Goal: Information Seeking & Learning: Learn about a topic

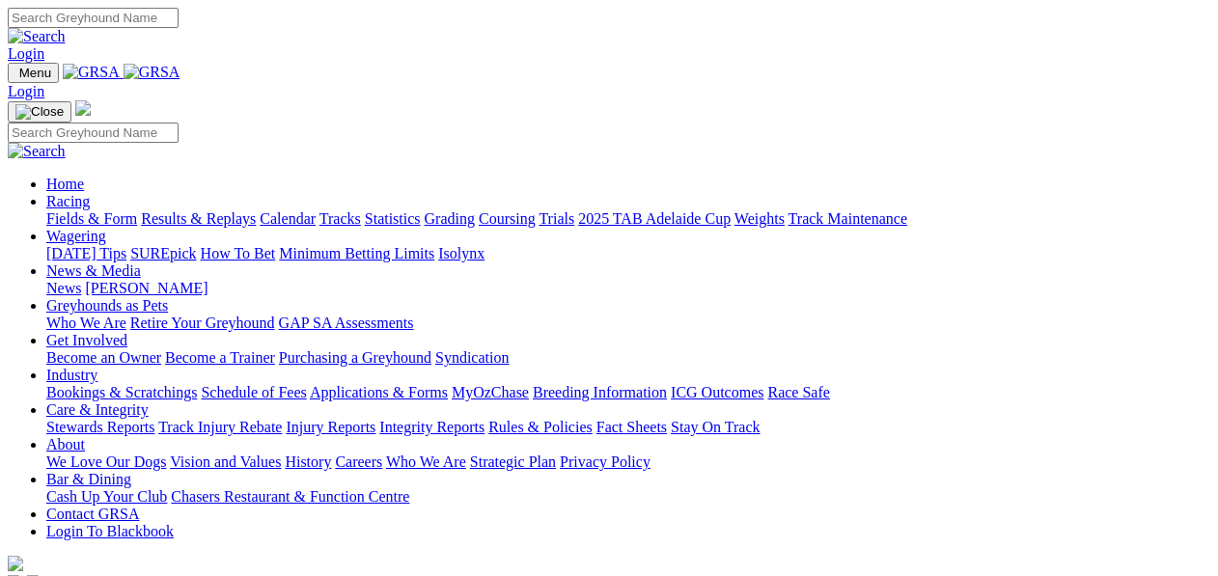
scroll to position [450, 0]
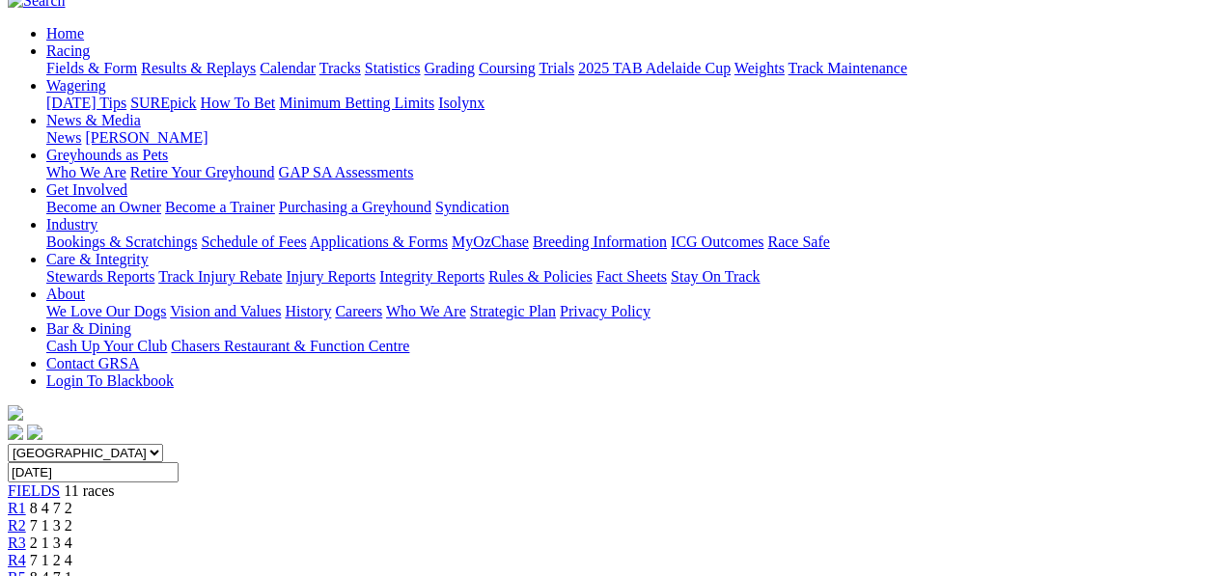
scroll to position [450, 0]
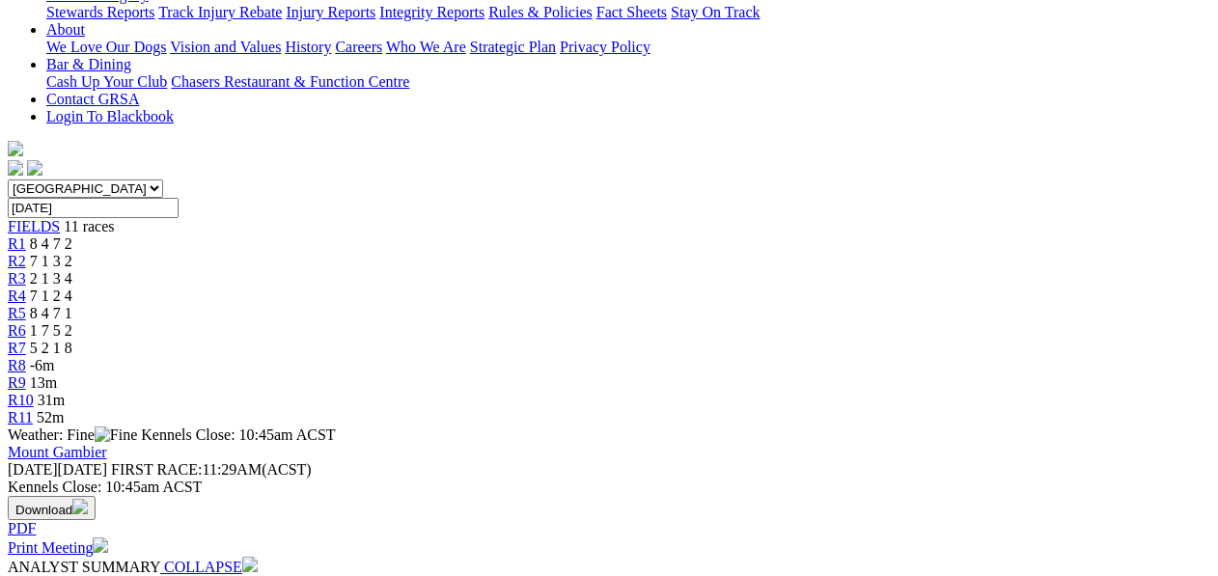
select select "10"
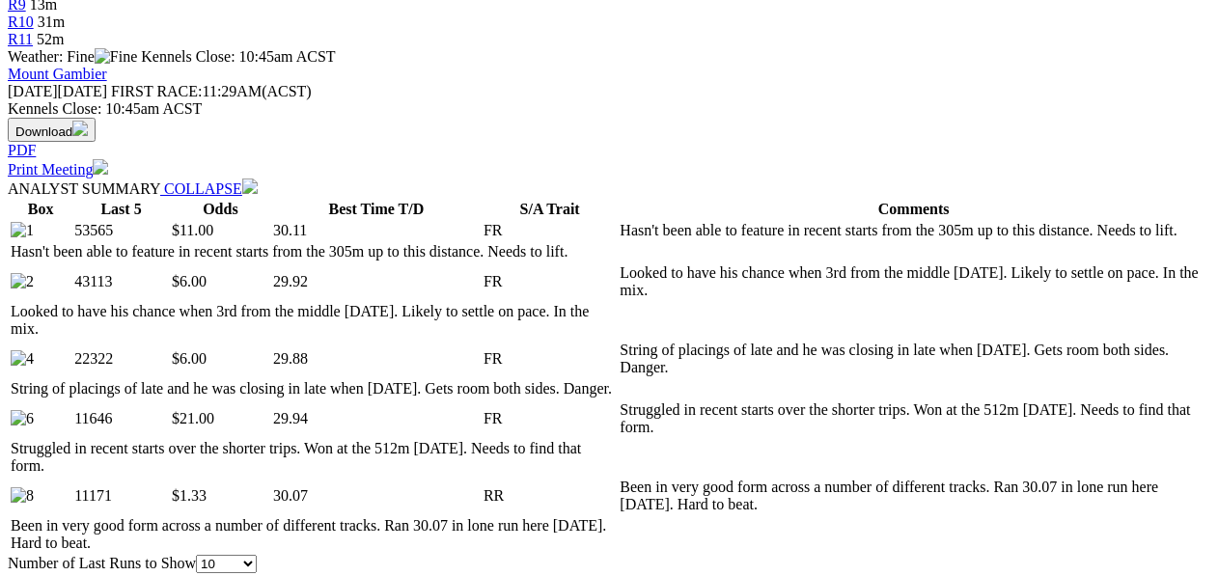
scroll to position [836, 0]
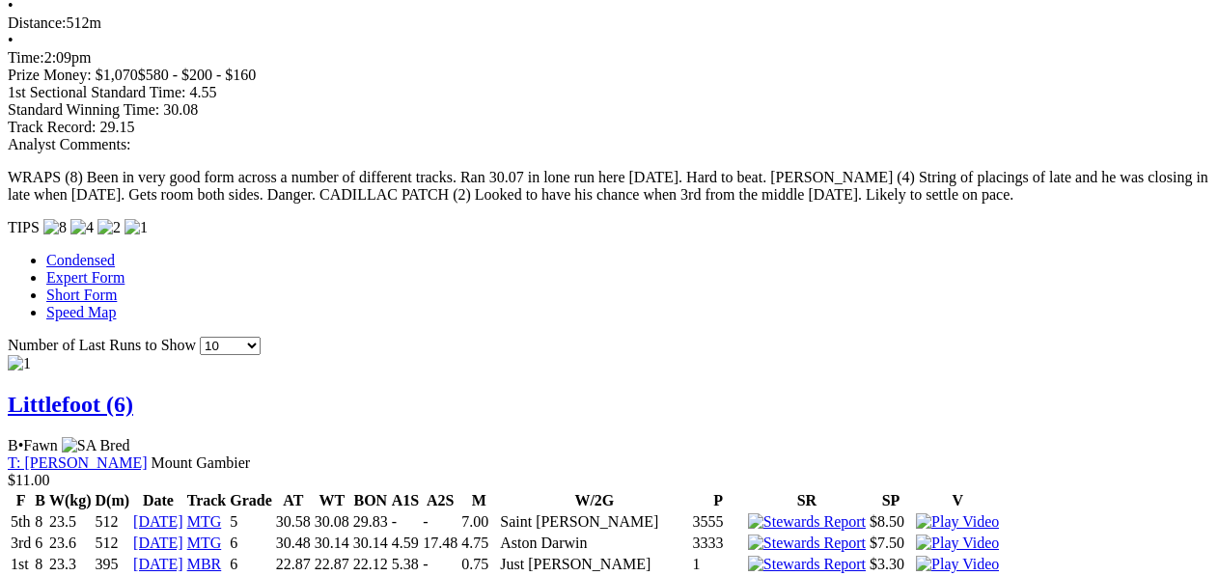
scroll to position [1544, 0]
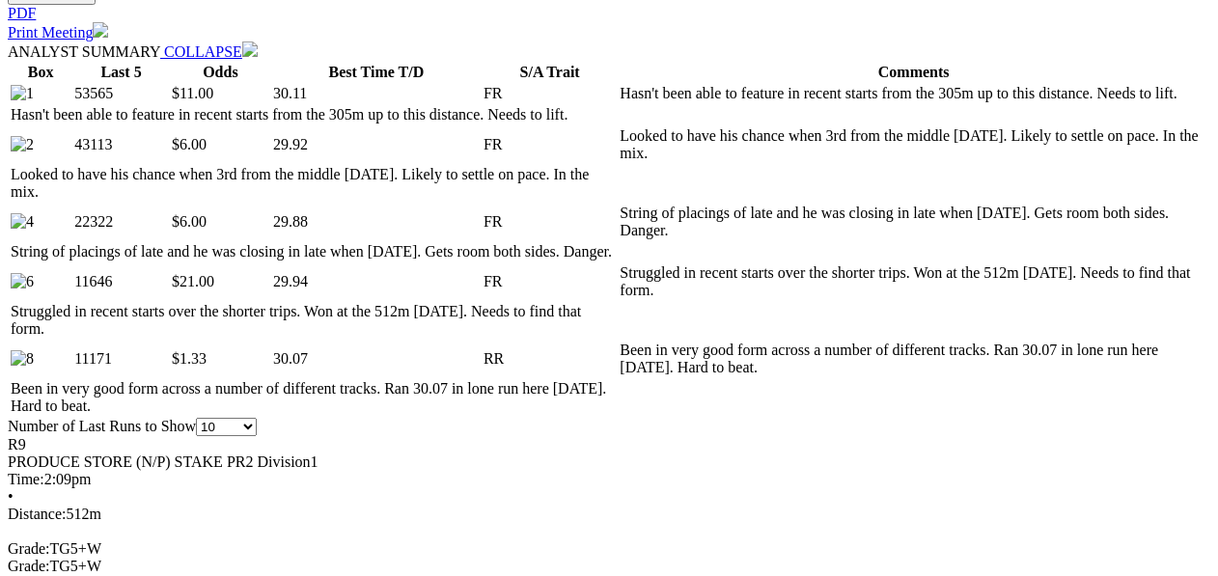
scroll to position [836, 0]
